Goal: Information Seeking & Learning: Check status

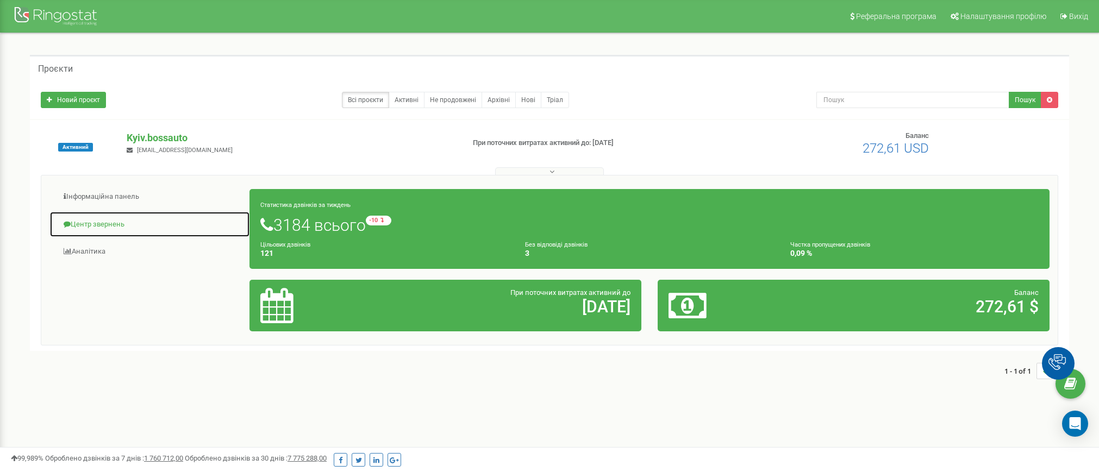
click at [110, 221] on link "Центр звернень" at bounding box center [149, 224] width 201 height 27
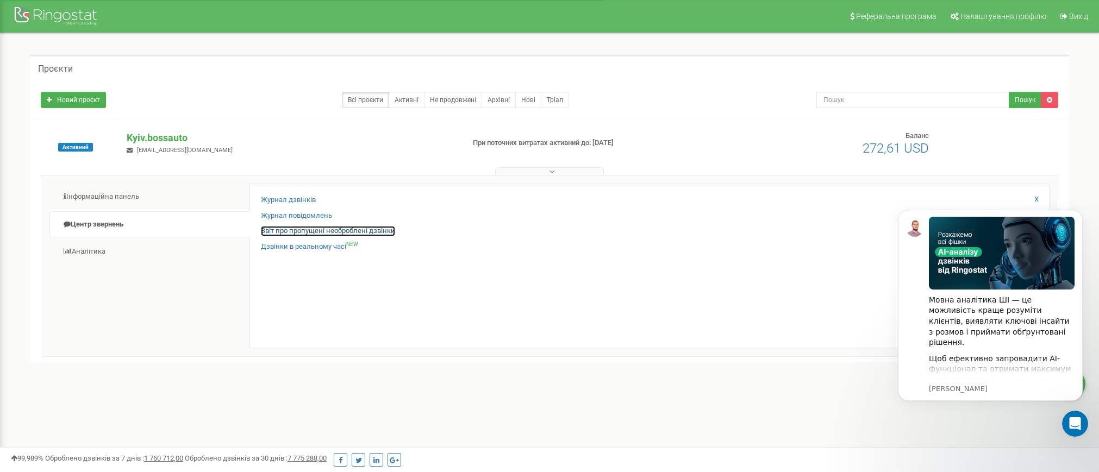
click at [323, 232] on link "Звіт про пропущені необроблені дзвінки" at bounding box center [328, 231] width 134 height 10
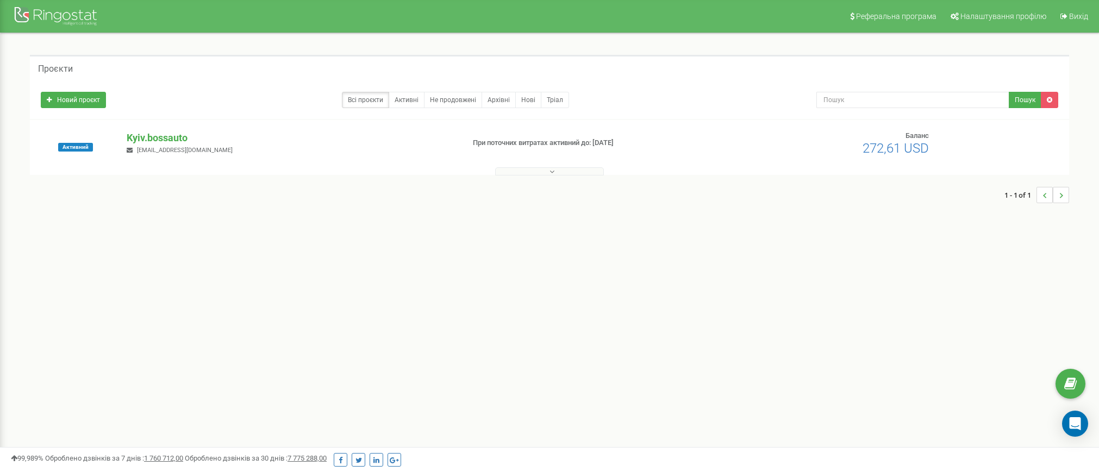
click at [139, 130] on div "Активний Kyiv.bossauto stefanyuk0501@gmail.com При поточних витратах активний д…" at bounding box center [550, 147] width 1040 height 55
click at [142, 135] on p "Kyiv.bossauto" at bounding box center [291, 138] width 328 height 14
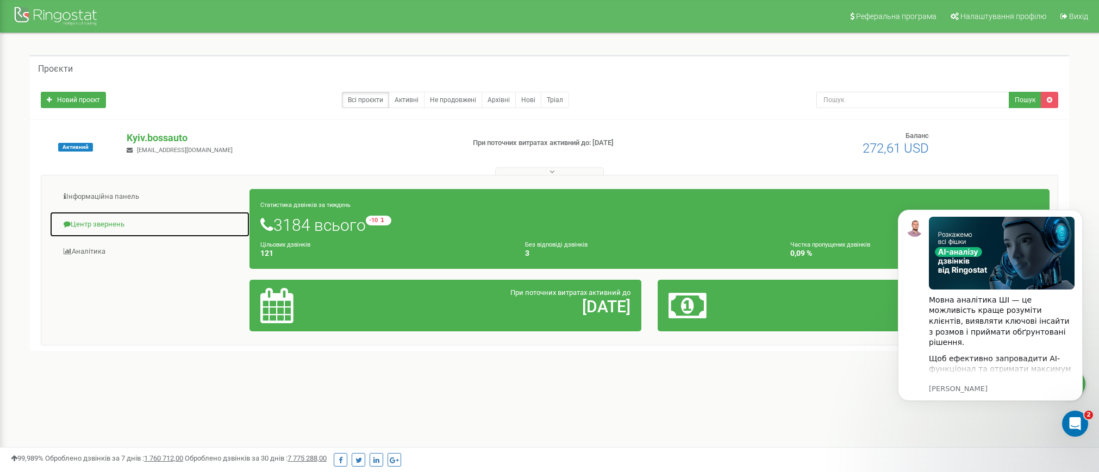
click at [88, 226] on link "Центр звернень" at bounding box center [149, 224] width 201 height 27
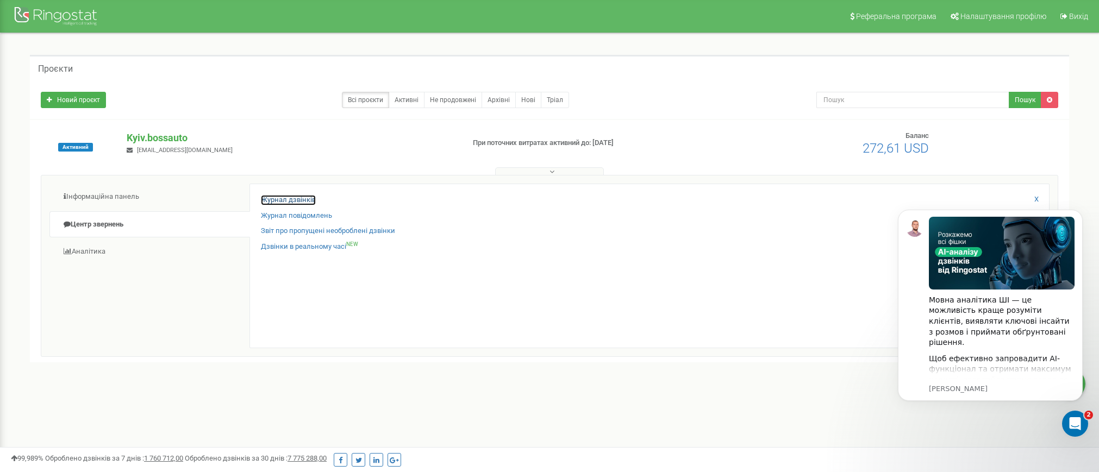
click at [301, 198] on link "Журнал дзвінків" at bounding box center [288, 200] width 55 height 10
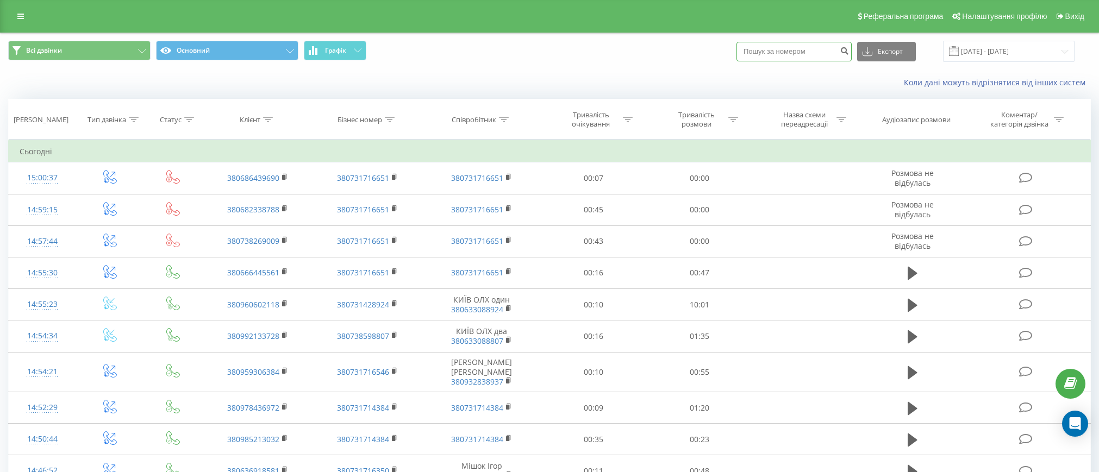
click at [818, 51] on input at bounding box center [794, 52] width 115 height 20
paste input "+380 67 779 0110"
click at [777, 52] on input "+380 67 779 0110" at bounding box center [794, 52] width 115 height 20
type input "380 67 779 0110"
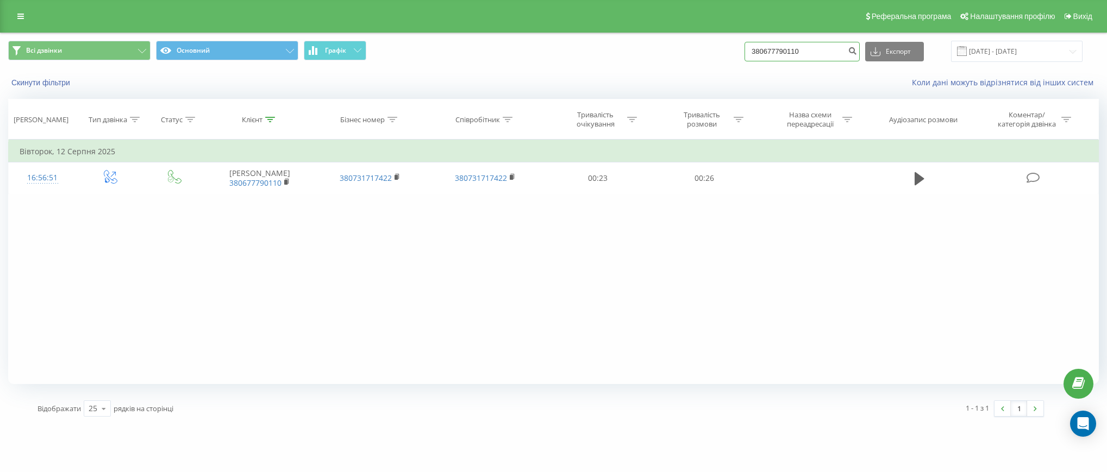
click at [826, 49] on input "380677790110" at bounding box center [802, 52] width 115 height 20
drag, startPoint x: 827, startPoint y: 50, endPoint x: 746, endPoint y: 49, distance: 81.0
click at [746, 49] on div "Всі дзвінки Основний Графік 380677790110 Експорт .csv .xls .xlsx [DATE] - [DATE]" at bounding box center [553, 51] width 1091 height 21
paste input "[PHONE_NUMBER]"
type input "[PHONE_NUMBER]"
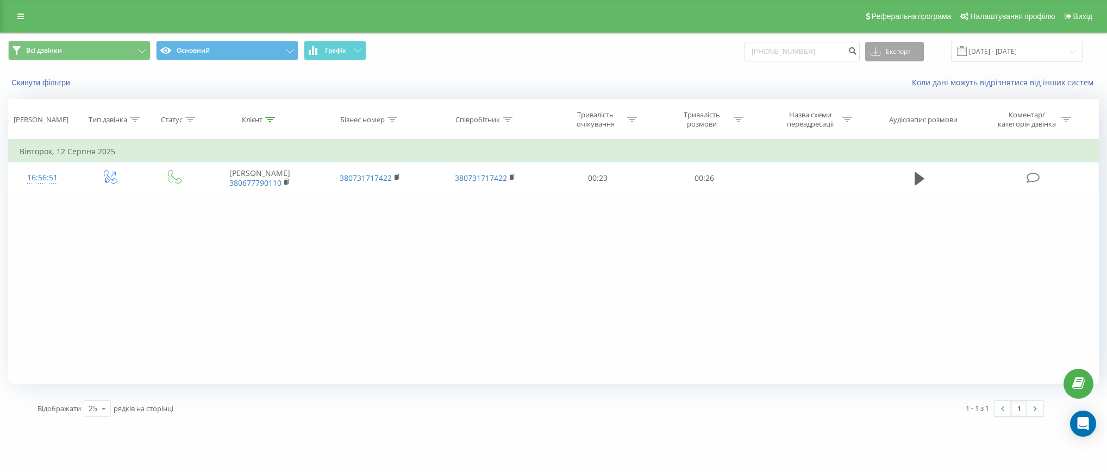
click at [878, 52] on icon at bounding box center [876, 50] width 4 height 7
click at [855, 51] on input "[PHONE_NUMBER]" at bounding box center [802, 52] width 115 height 20
click at [857, 51] on icon "submit" at bounding box center [852, 49] width 9 height 7
